Goal: Ask a question

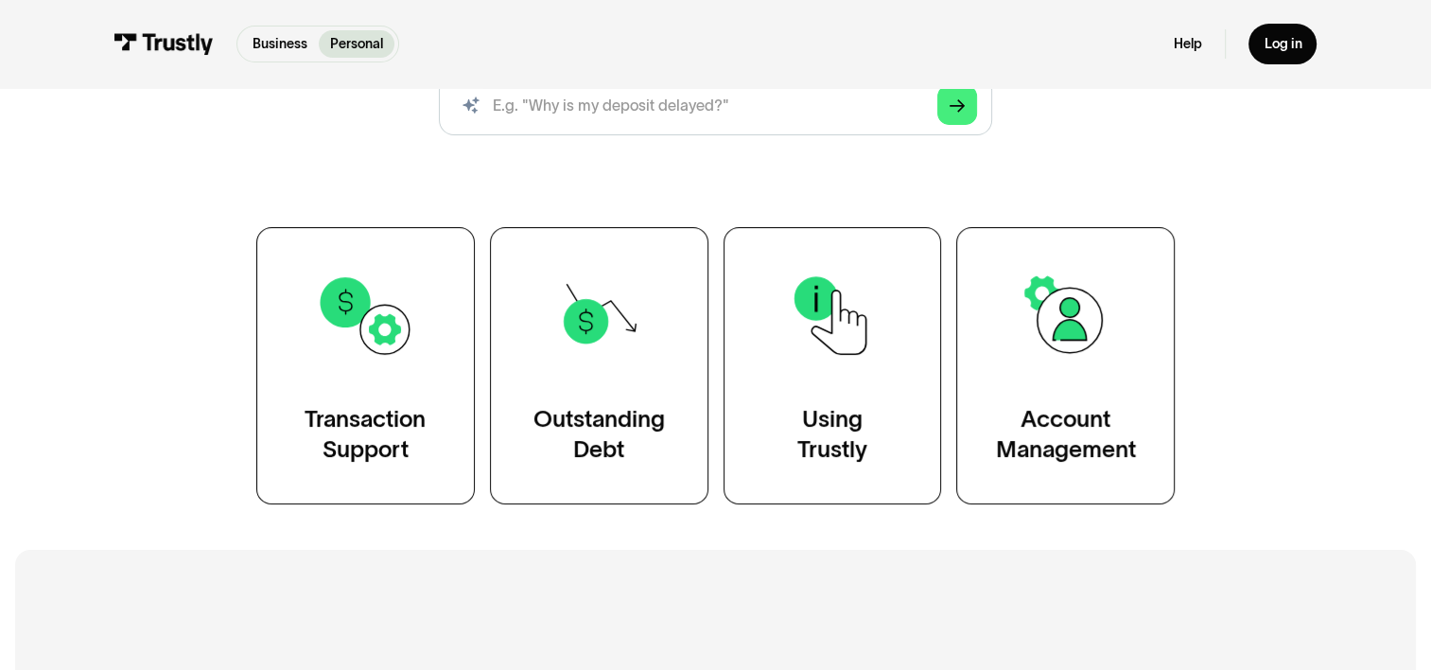
scroll to position [284, 0]
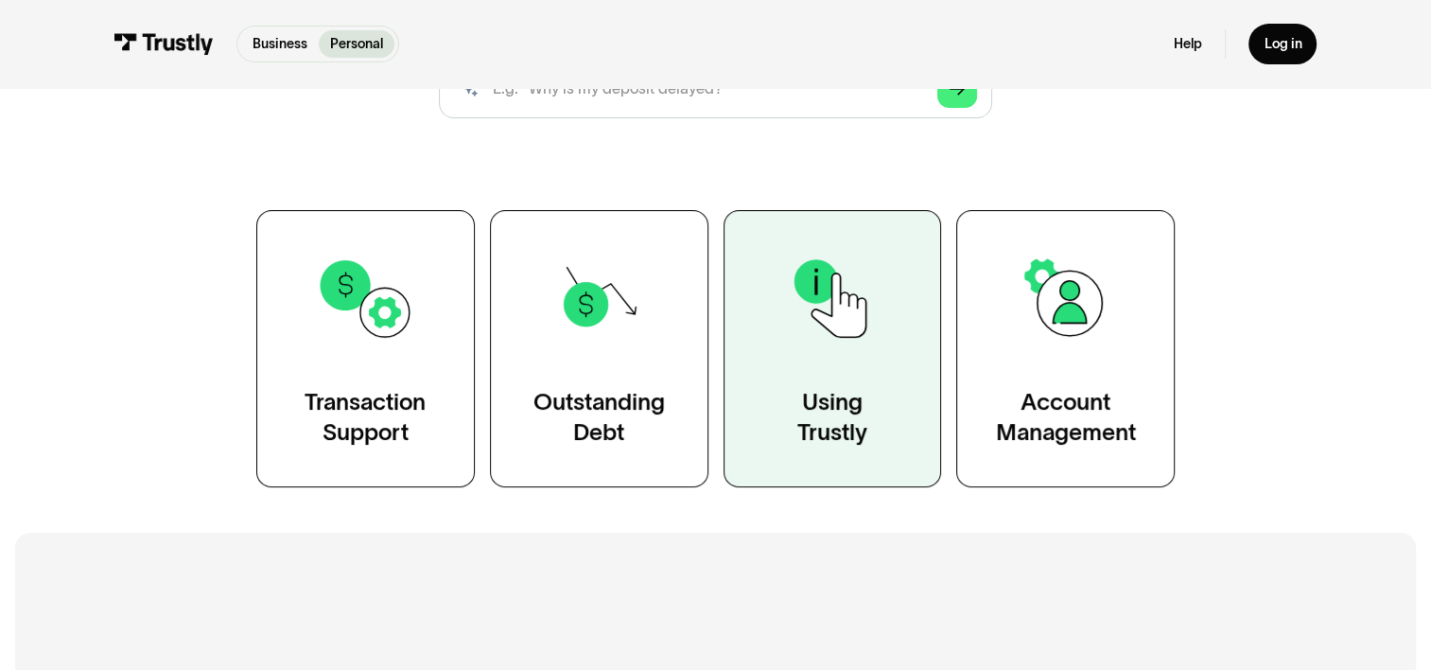
click at [855, 374] on link "Using Trustly" at bounding box center [833, 348] width 219 height 277
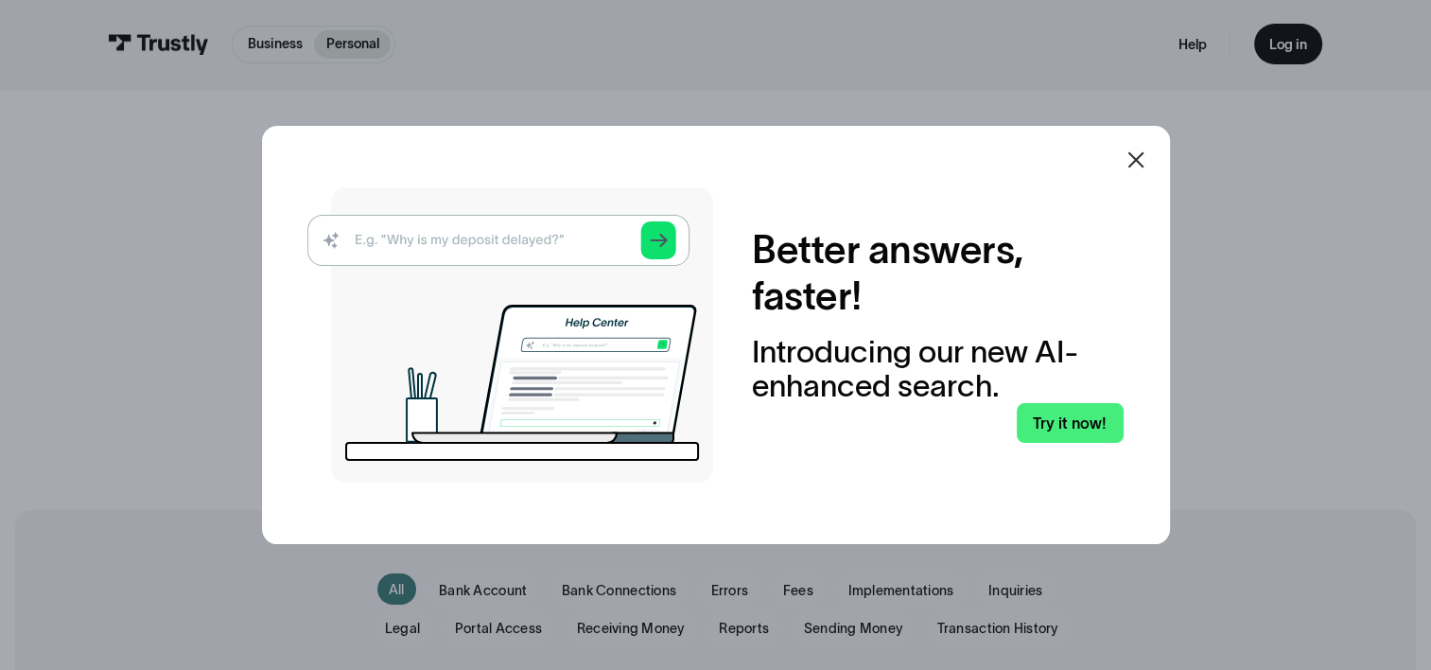
click at [448, 240] on img at bounding box center [510, 334] width 406 height 295
click at [602, 245] on img at bounding box center [510, 334] width 406 height 295
click at [1045, 424] on link "Try it now!" at bounding box center [1070, 423] width 107 height 41
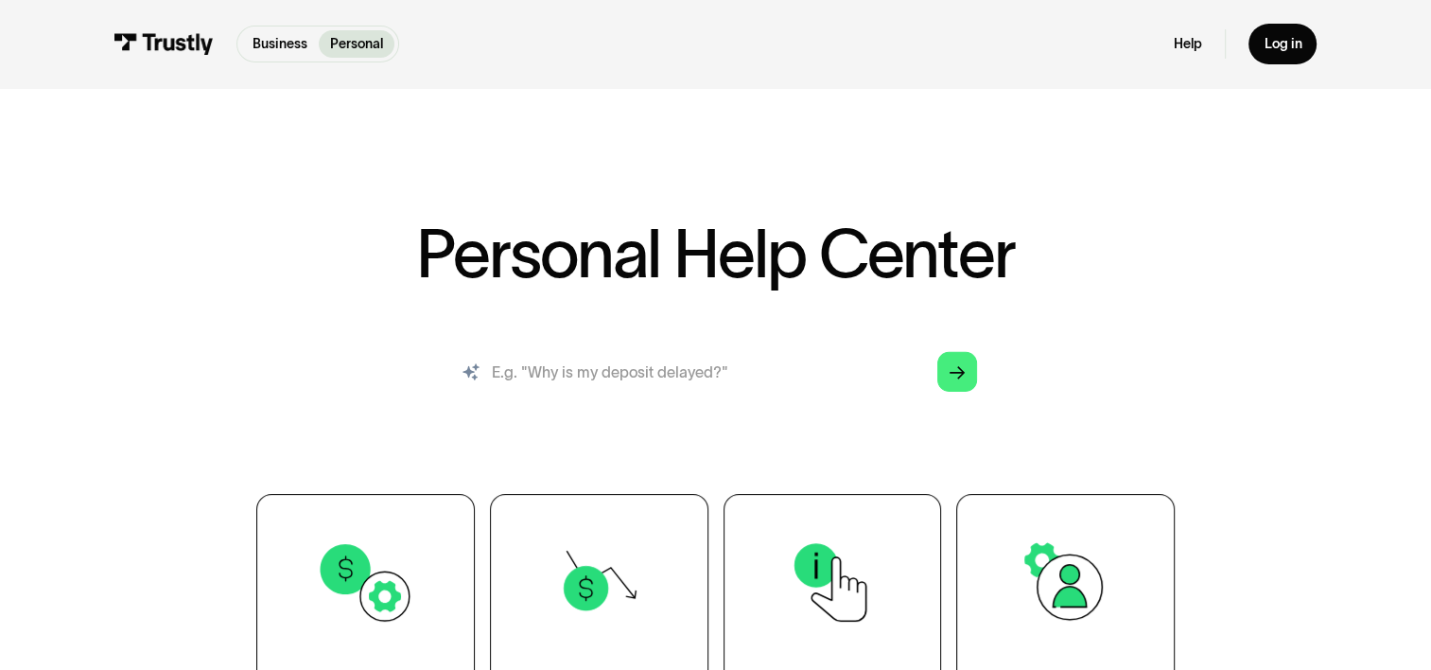
click at [597, 377] on input "search" at bounding box center [716, 371] width 554 height 61
click at [548, 377] on input "search" at bounding box center [716, 371] width 554 height 61
type input "how to join trustly"
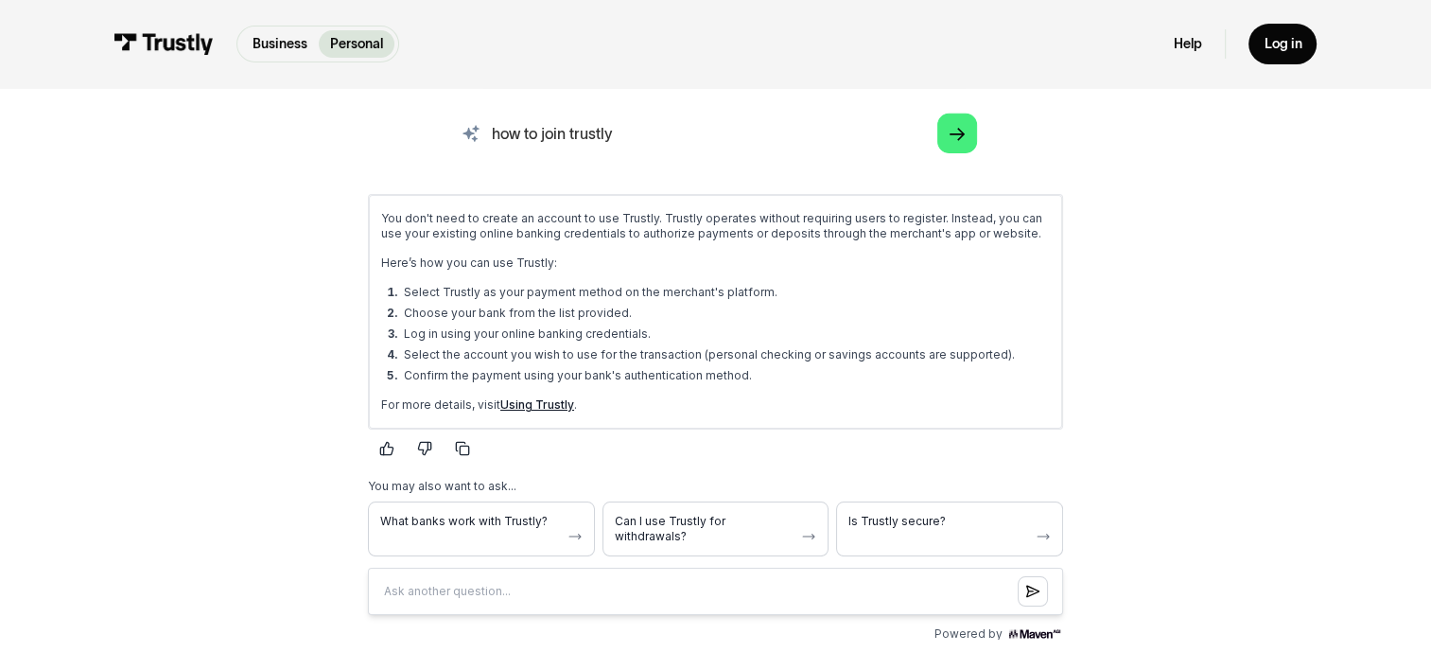
scroll to position [284, 0]
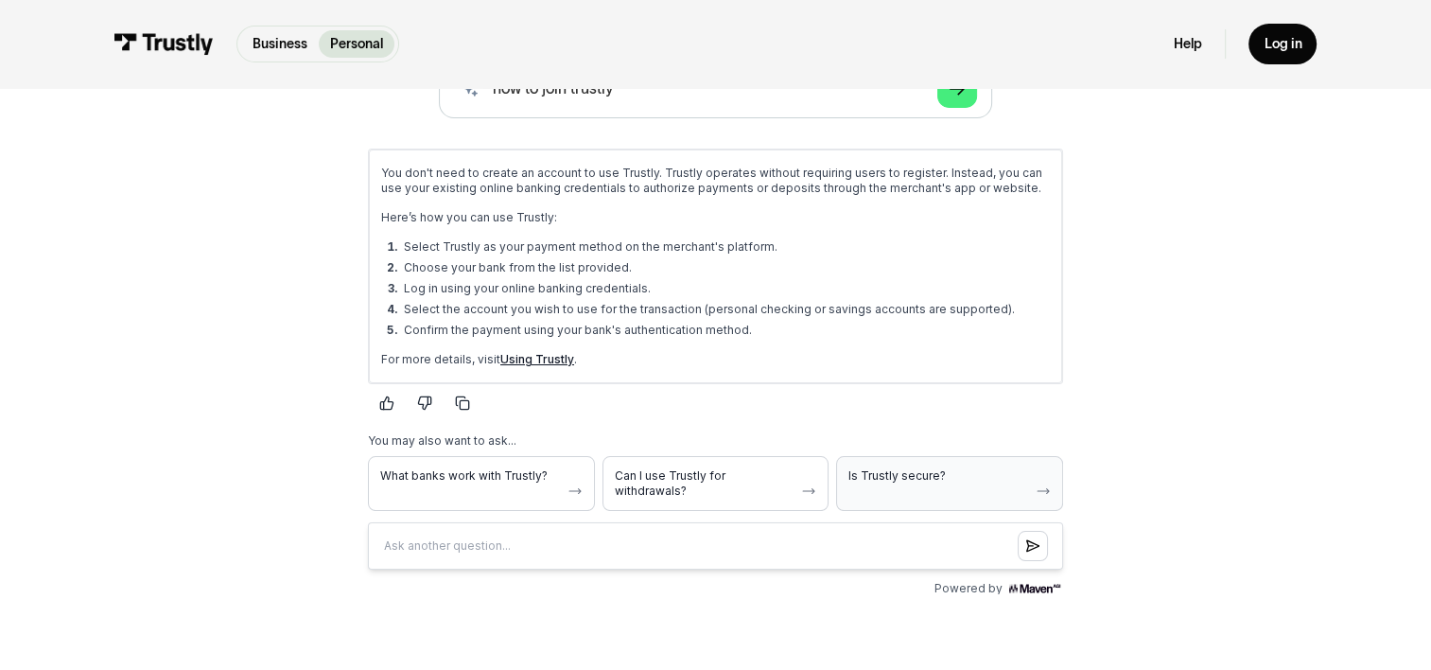
click at [981, 481] on span "Is Trustly secure?" at bounding box center [938, 475] width 180 height 15
